Goal: Find contact information: Find contact information

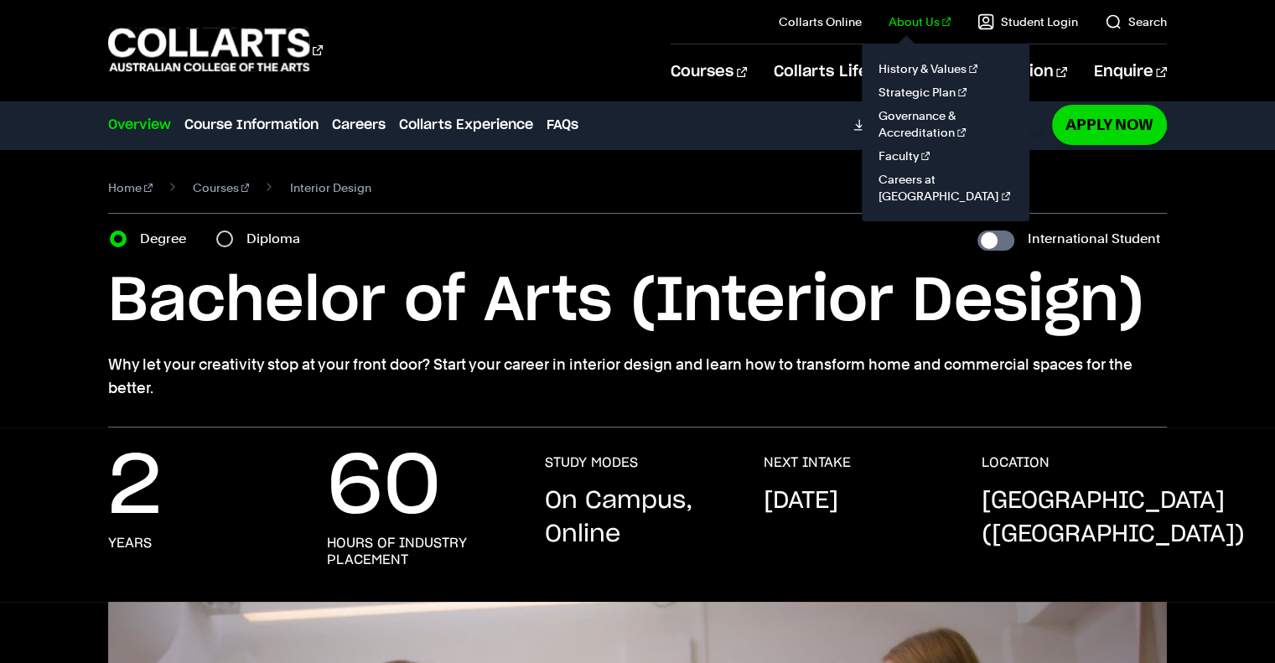
click at [922, 20] on link "About Us" at bounding box center [920, 21] width 62 height 17
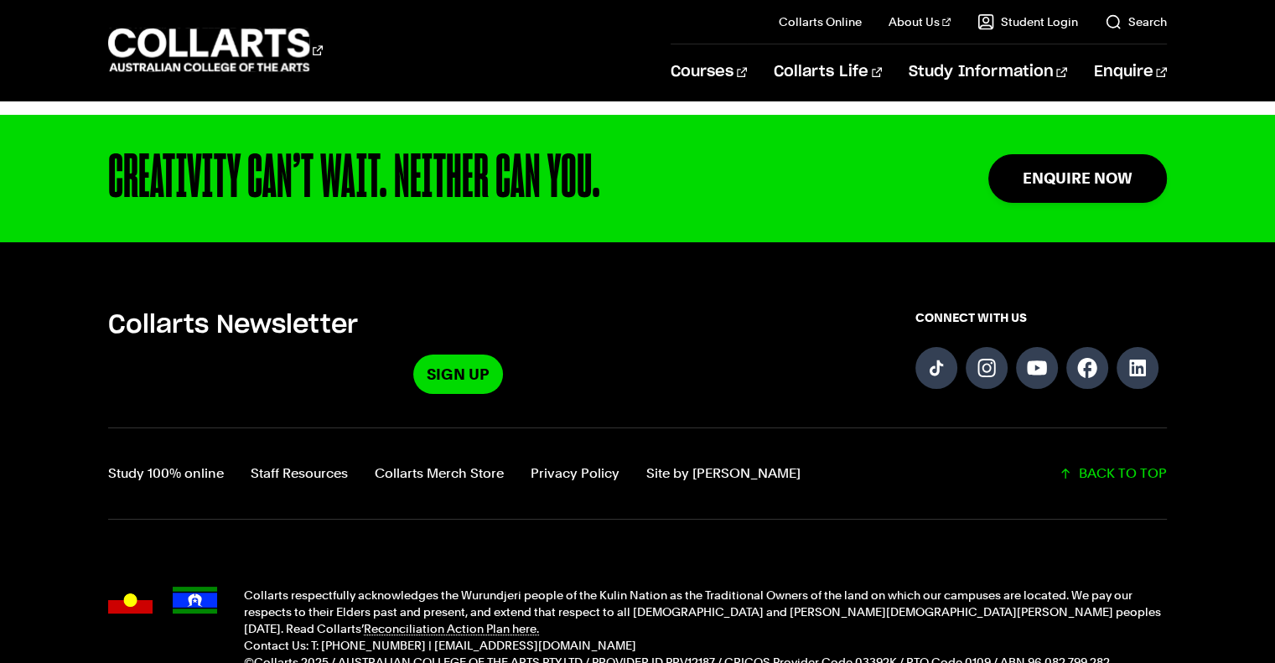
scroll to position [1090, 0]
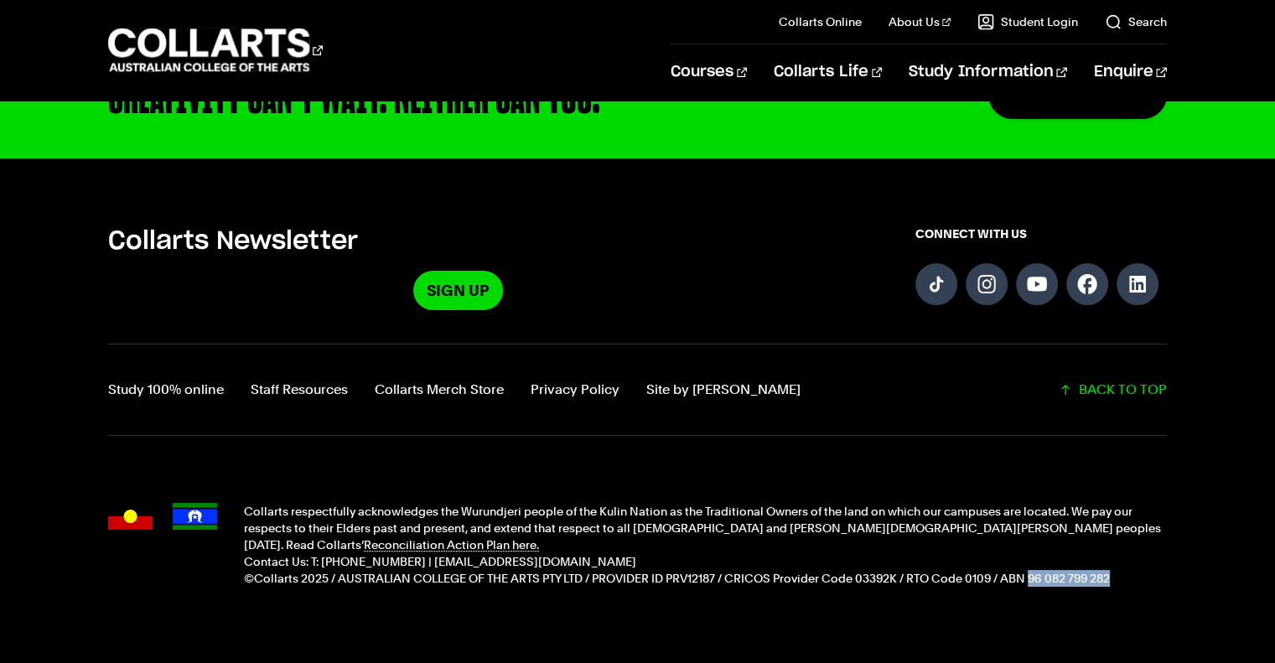
drag, startPoint x: 1031, startPoint y: 561, endPoint x: 1113, endPoint y: 559, distance: 82.2
click at [1113, 570] on p "©Collarts 2025 / AUSTRALIAN COLLEGE OF THE ARTS PTY LTD / PROVIDER ID PRV12187 …" at bounding box center [705, 578] width 922 height 17
copy p "96 082 799 282"
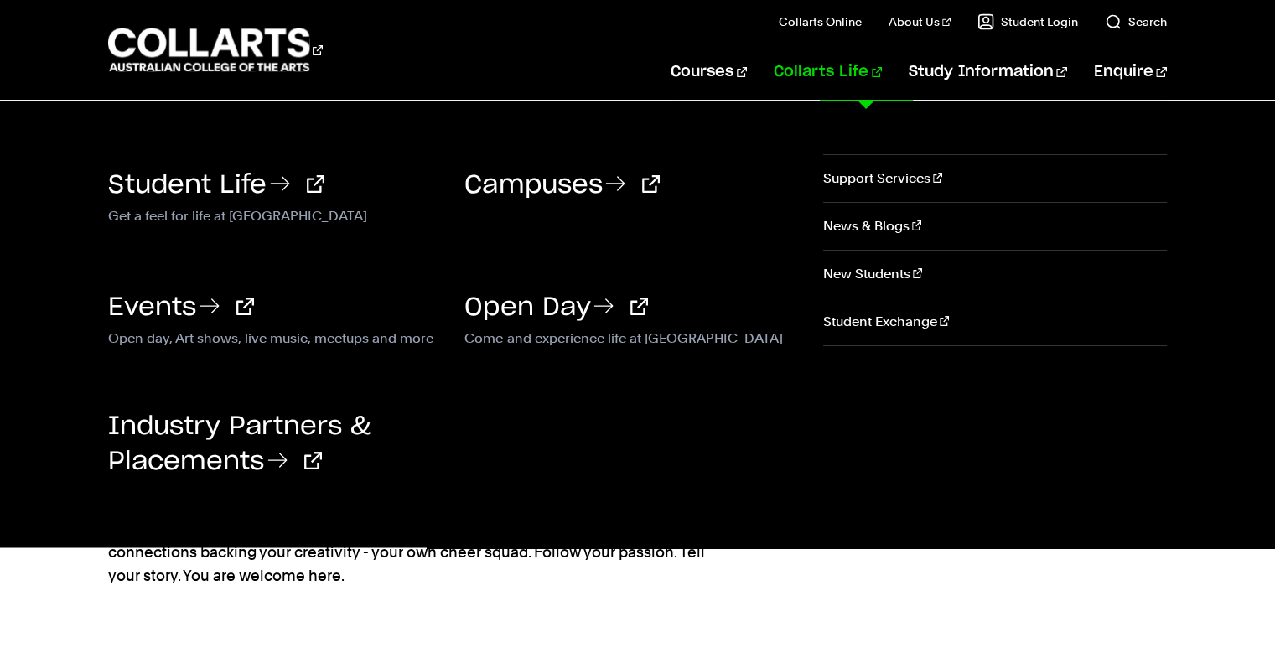
scroll to position [0, 0]
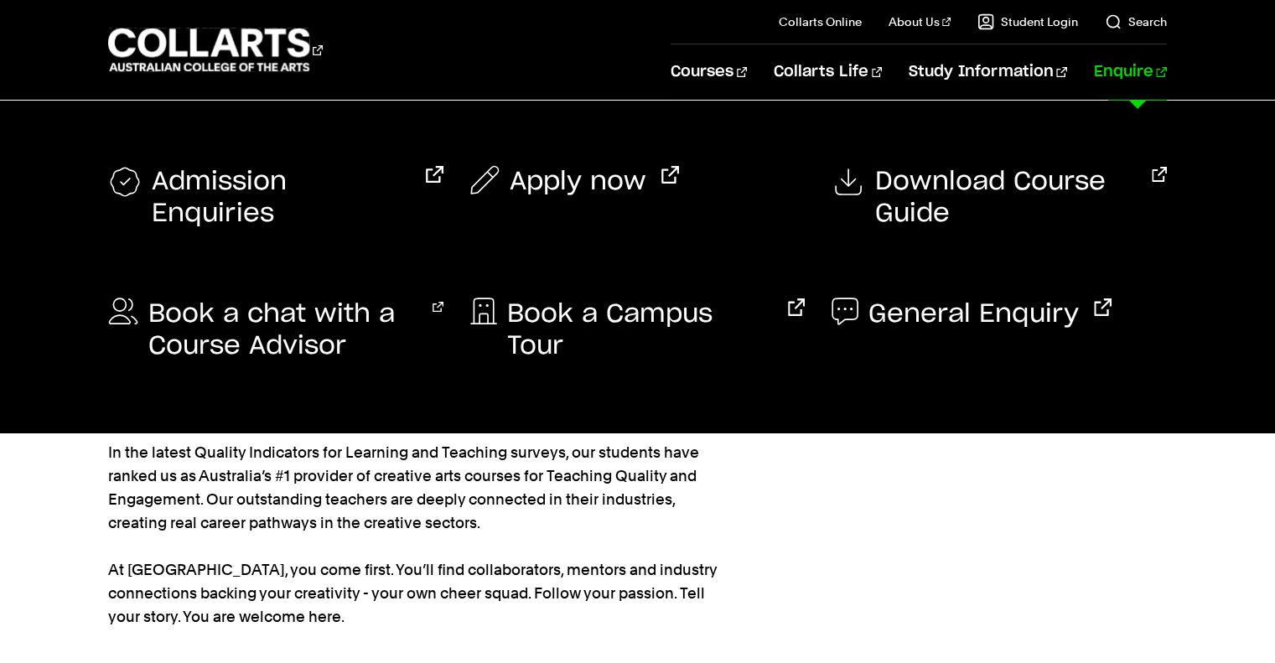
click at [1140, 71] on link "Enquire" at bounding box center [1130, 71] width 73 height 55
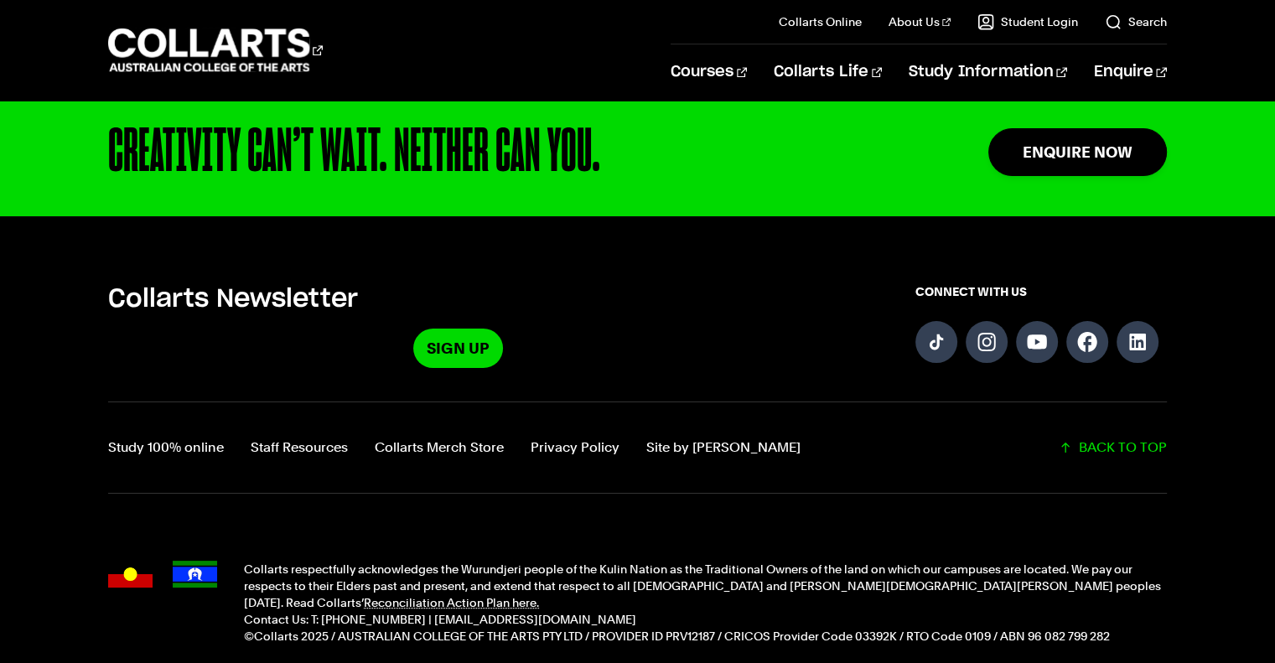
scroll to position [1760, 0]
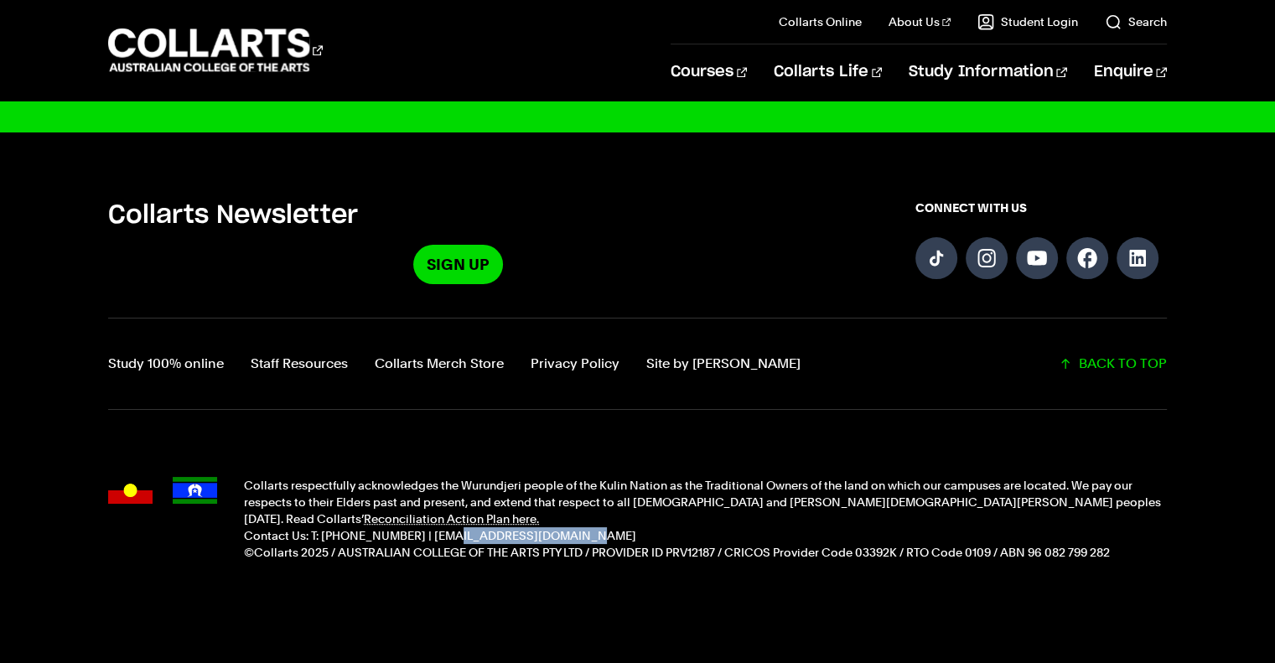
drag, startPoint x: 543, startPoint y: 519, endPoint x: 426, endPoint y: 518, distance: 117.4
click at [426, 527] on p "Contact Us: T: [PHONE_NUMBER] | [EMAIL_ADDRESS][DOMAIN_NAME]" at bounding box center [705, 535] width 922 height 17
copy p "info@collarts.edu.au"
drag, startPoint x: 416, startPoint y: 514, endPoint x: 351, endPoint y: 517, distance: 64.6
click at [351, 527] on p "Contact Us: T: [PHONE_NUMBER] | [EMAIL_ADDRESS][DOMAIN_NAME]" at bounding box center [705, 535] width 922 height 17
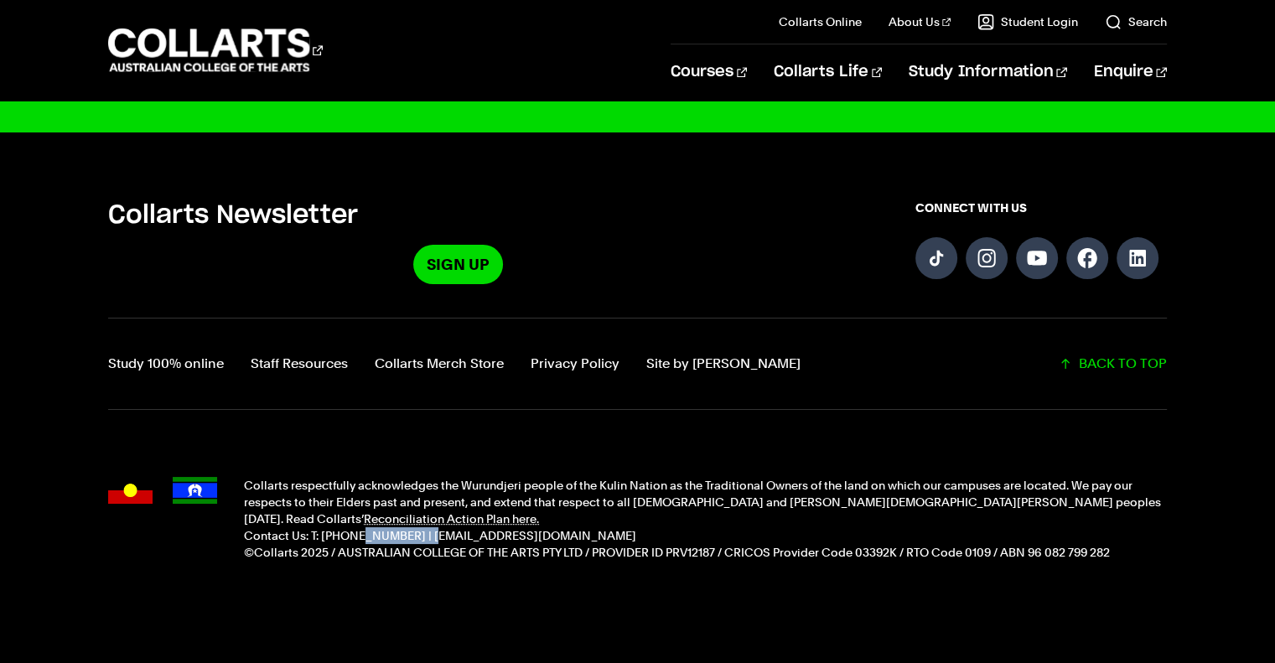
copy p "1300 818 777"
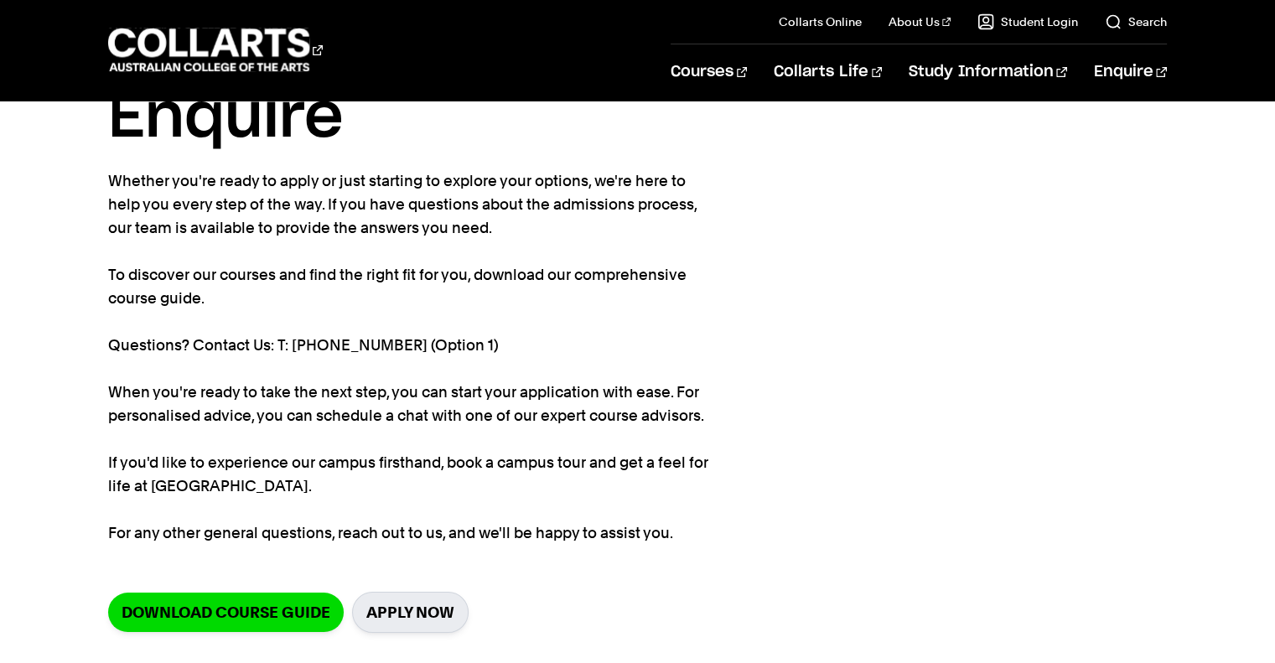
scroll to position [0, 0]
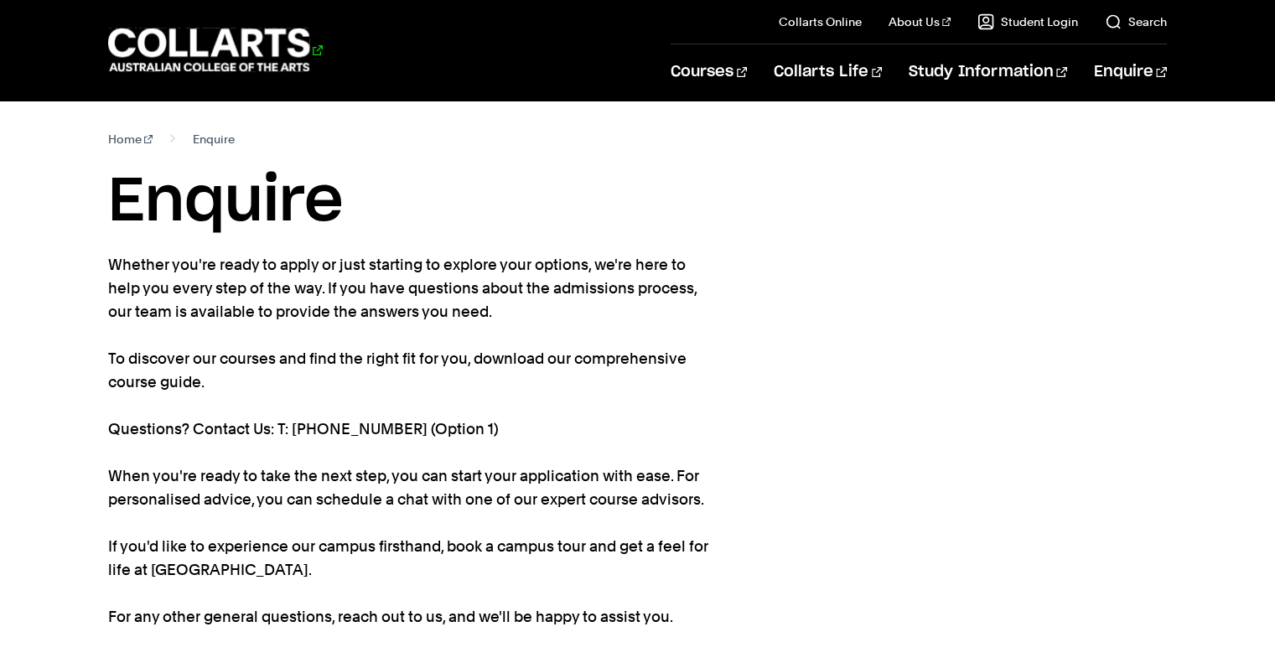
click at [271, 44] on 1 "Go to homepage" at bounding box center [209, 50] width 202 height 44
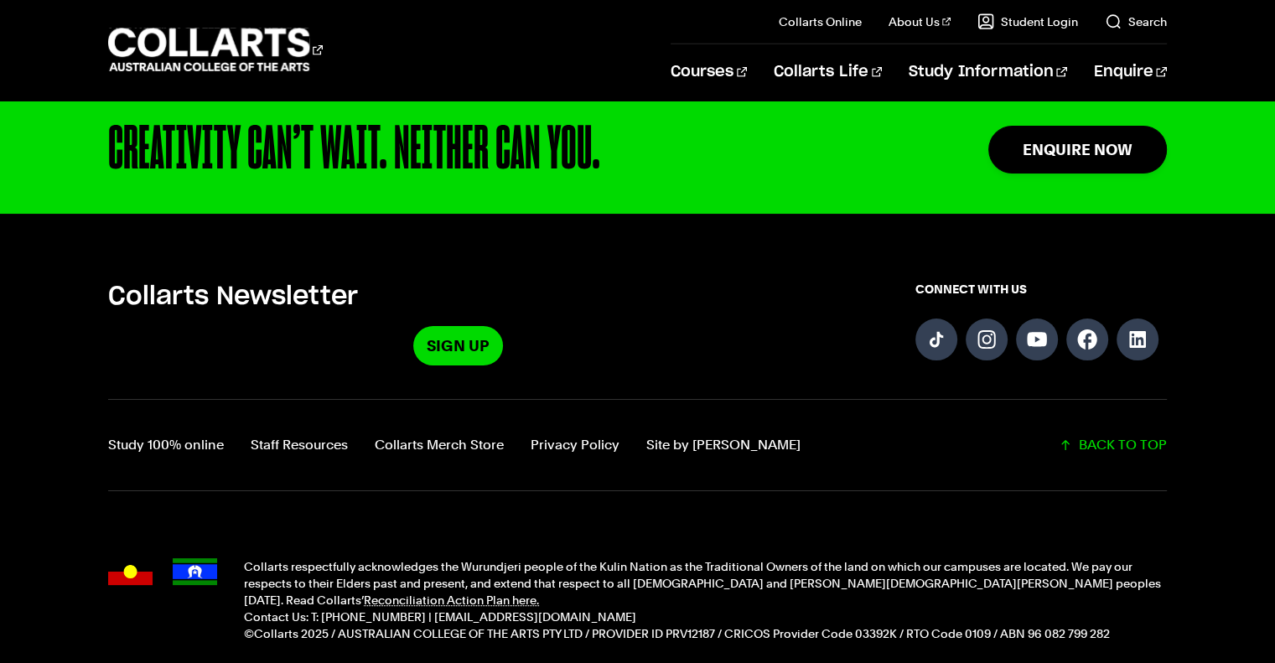
scroll to position [4246, 0]
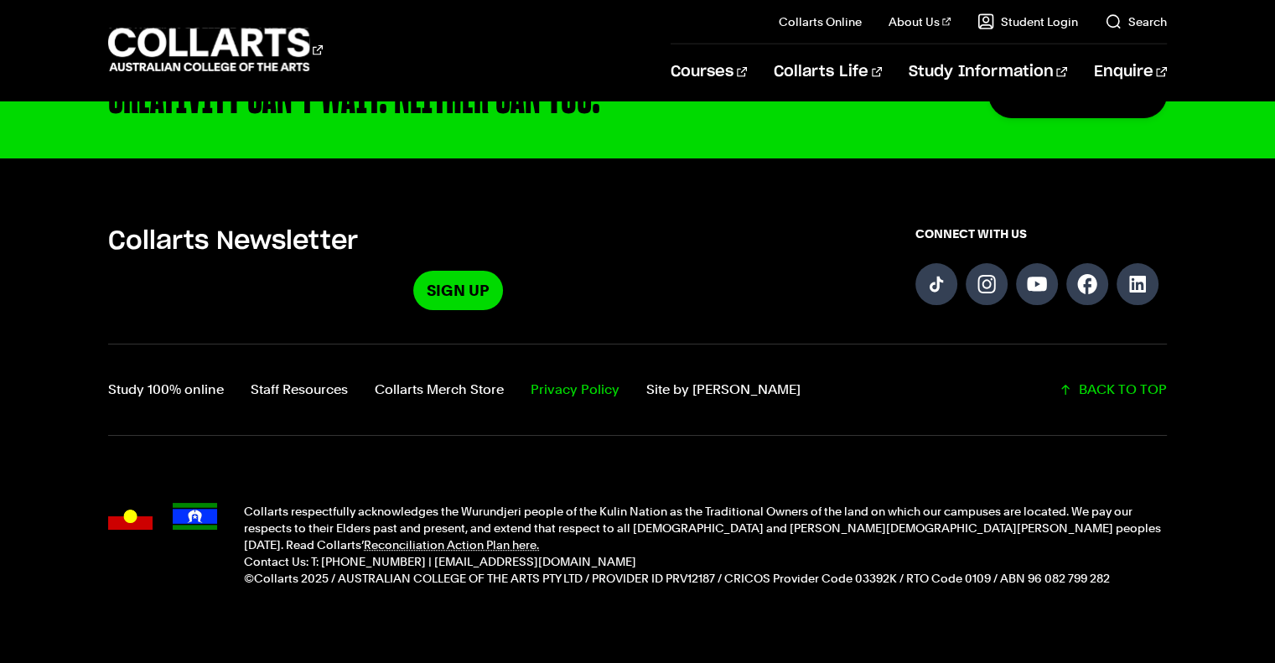
click at [590, 378] on link "Privacy Policy" at bounding box center [575, 389] width 89 height 23
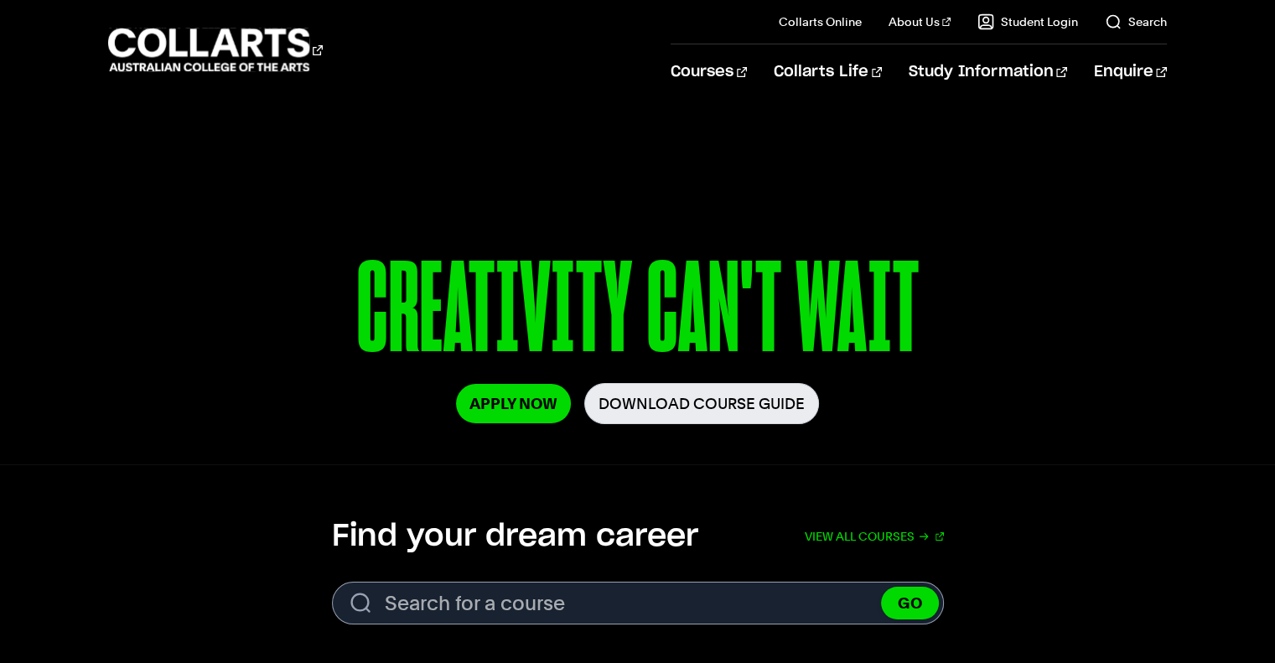
scroll to position [0, 0]
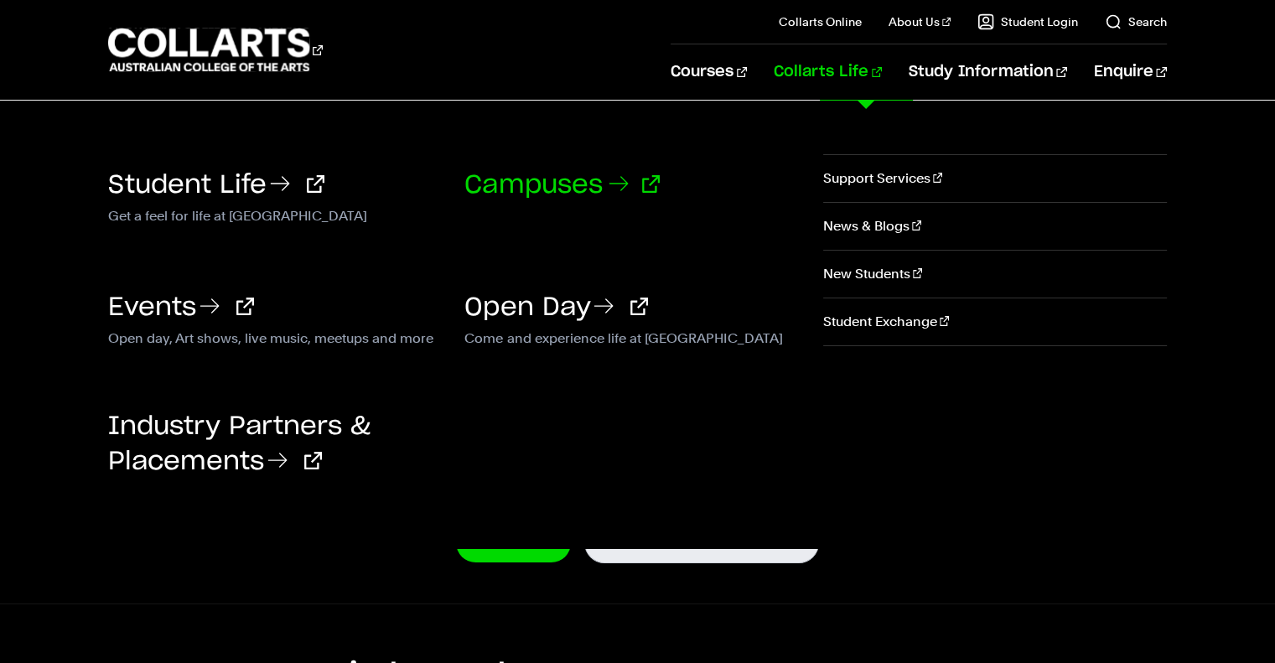
click at [588, 184] on link "Campuses" at bounding box center [561, 185] width 195 height 25
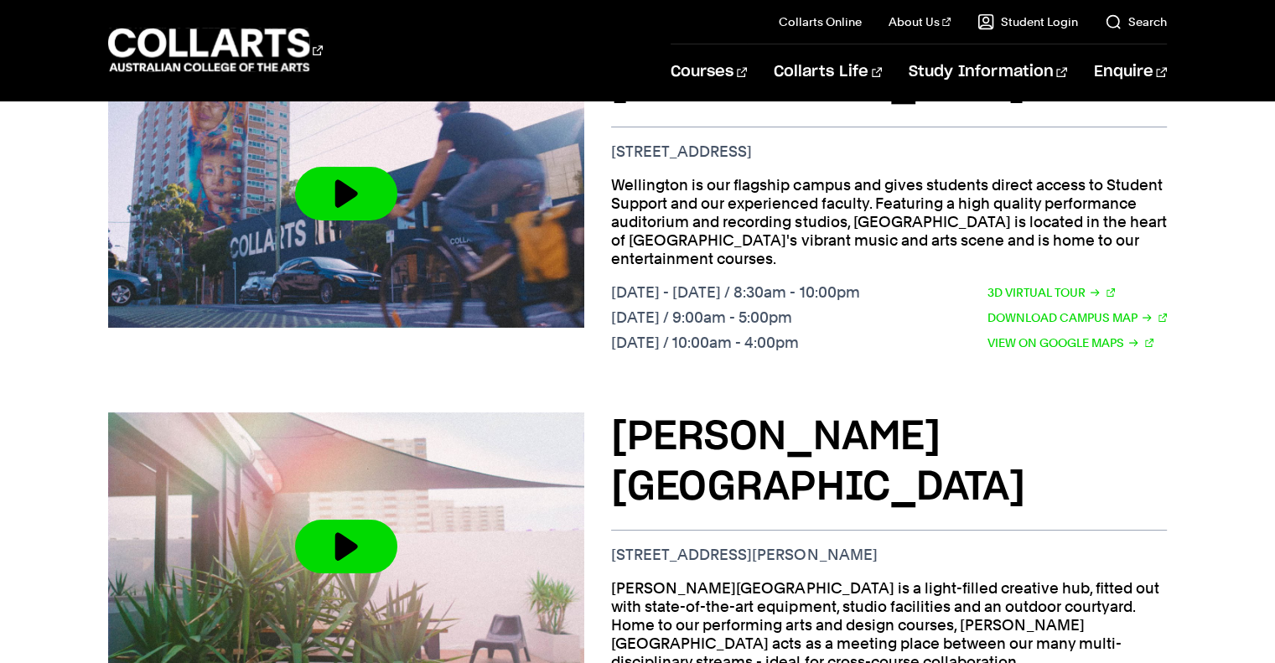
scroll to position [671, 0]
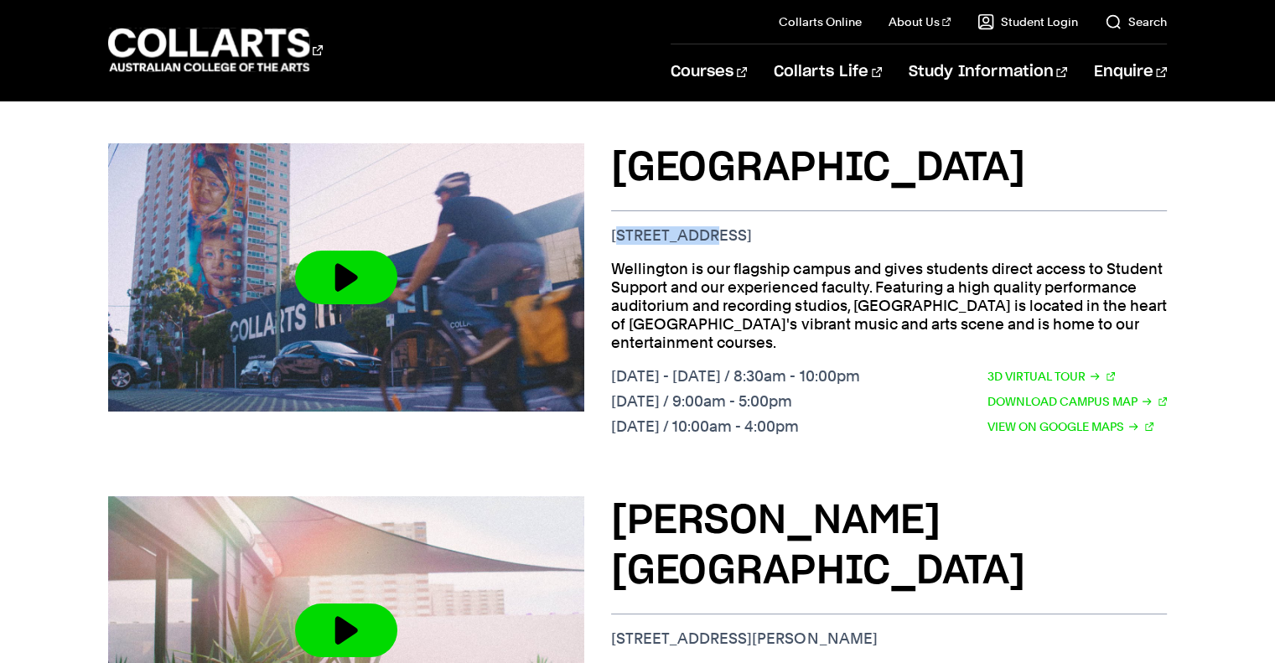
drag, startPoint x: 616, startPoint y: 213, endPoint x: 697, endPoint y: 214, distance: 80.5
click at [697, 226] on p "[STREET_ADDRESS]" at bounding box center [888, 235] width 555 height 18
drag, startPoint x: 613, startPoint y: 210, endPoint x: 734, endPoint y: 206, distance: 121.6
click at [734, 226] on p "[STREET_ADDRESS]" at bounding box center [888, 235] width 555 height 18
copy p "[STREET_ADDRESS]"
